Goal: Go to known website: Access a specific website the user already knows

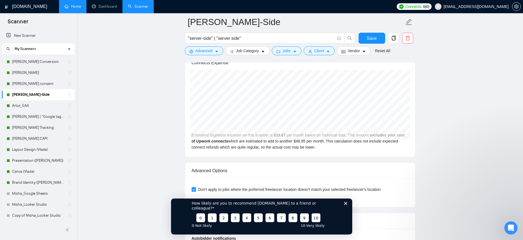
click at [77, 4] on link "Home" at bounding box center [73, 6] width 16 height 5
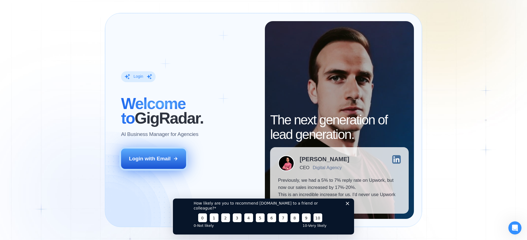
click at [159, 160] on div "Login with Email" at bounding box center [150, 158] width 42 height 7
